Goal: Register for event/course

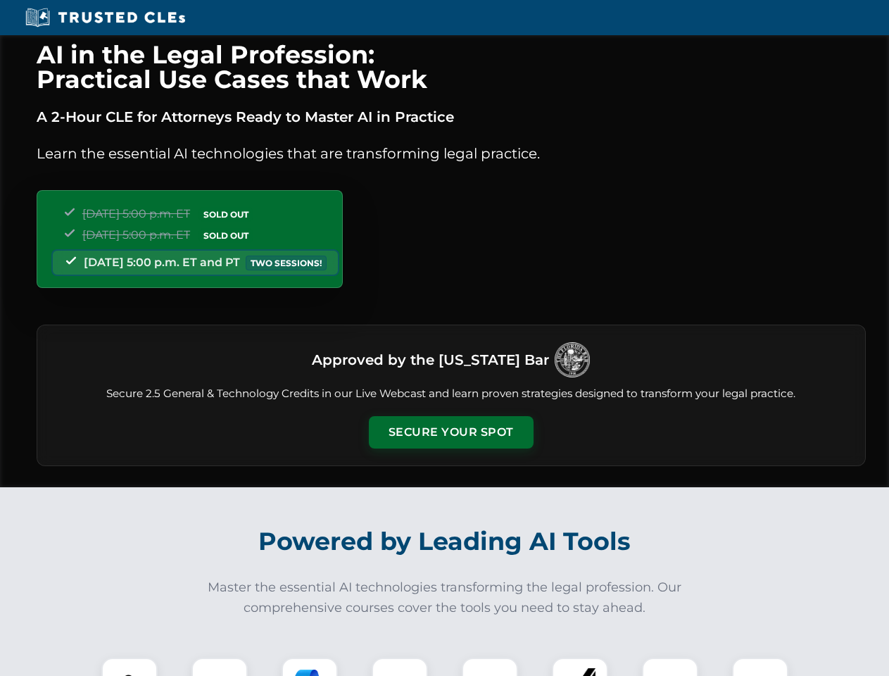
click at [450, 432] on button "Secure Your Spot" at bounding box center [451, 432] width 165 height 32
click at [129, 666] on img at bounding box center [129, 685] width 41 height 41
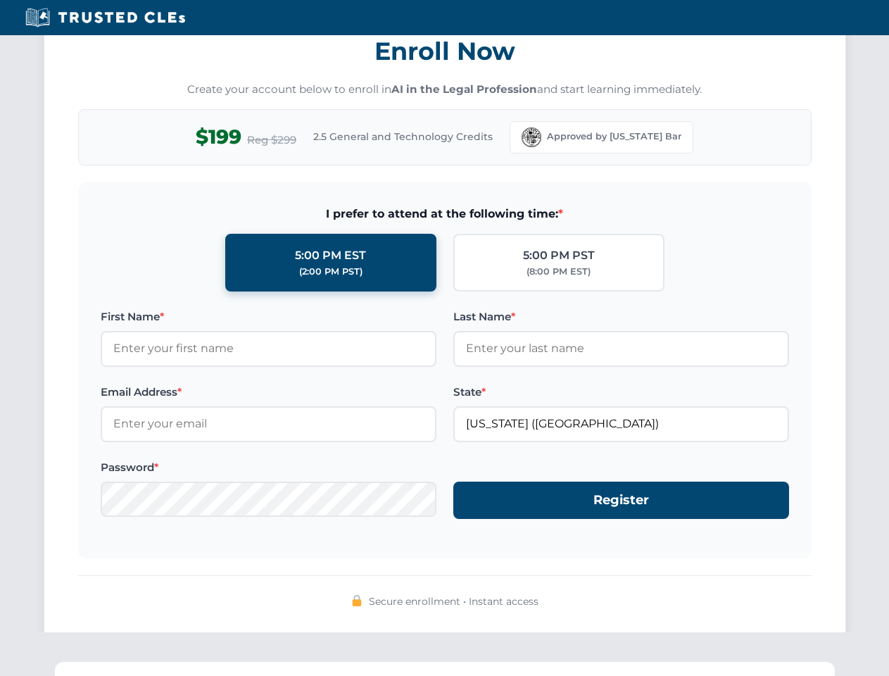
scroll to position [1382, 0]
